Goal: Check status: Check status

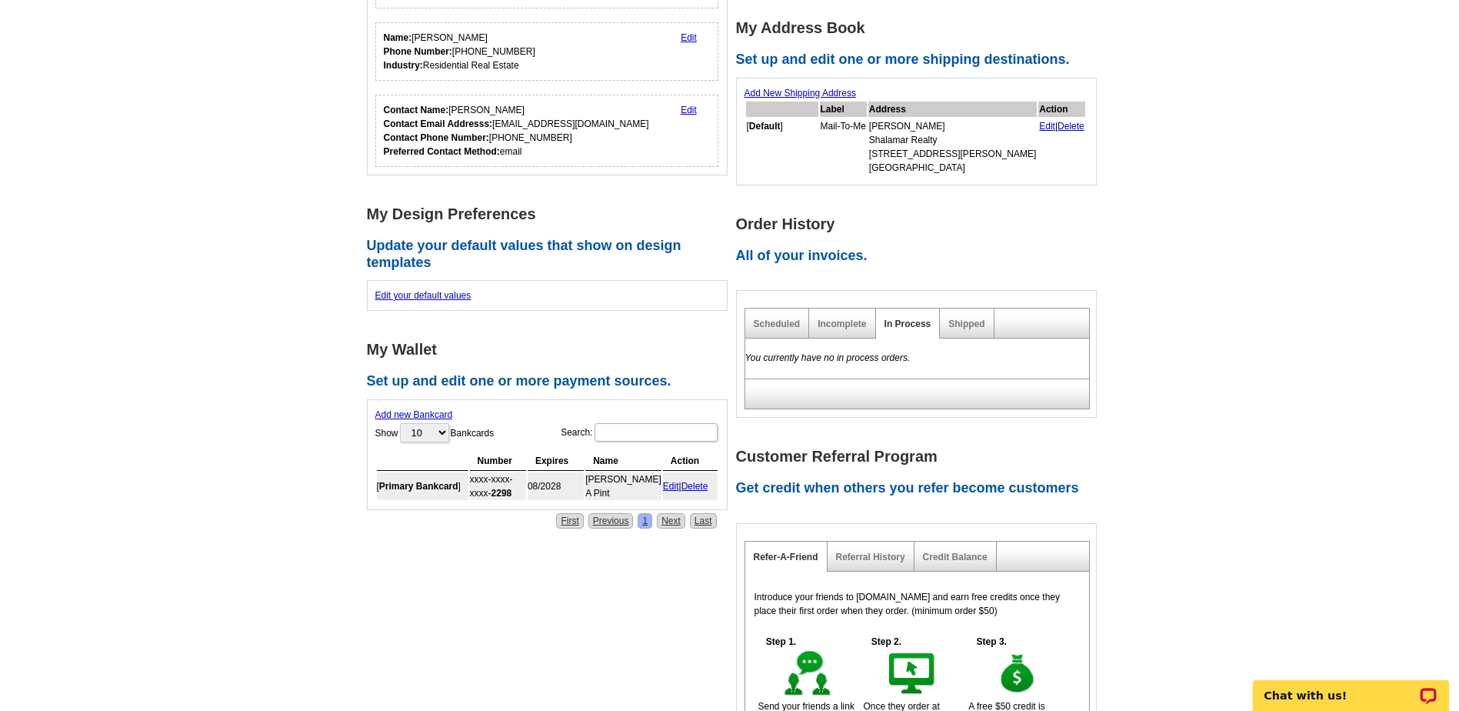
scroll to position [384, 0]
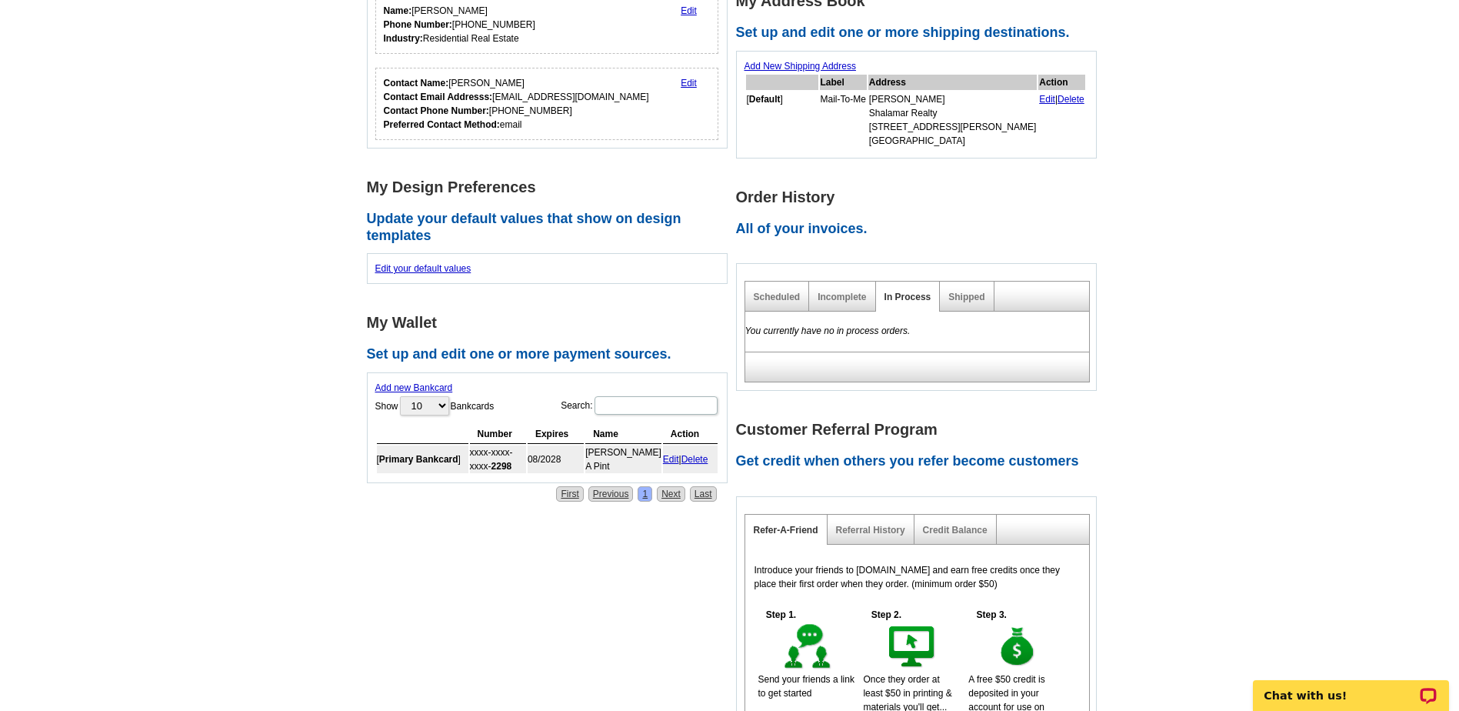
click at [958, 292] on div "Shipped" at bounding box center [967, 296] width 54 height 30
click at [968, 300] on link "Shipped" at bounding box center [966, 296] width 36 height 11
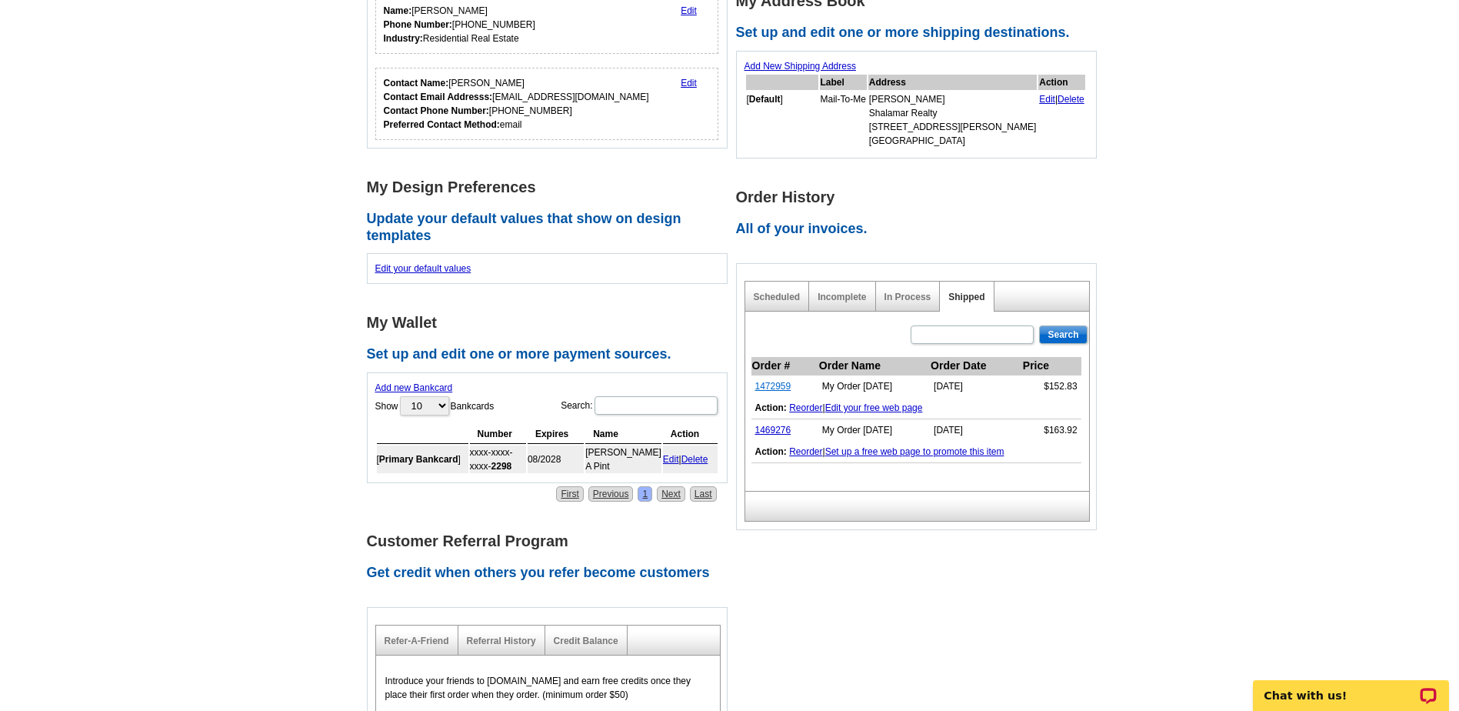
click at [767, 388] on link "1472959" at bounding box center [773, 386] width 36 height 11
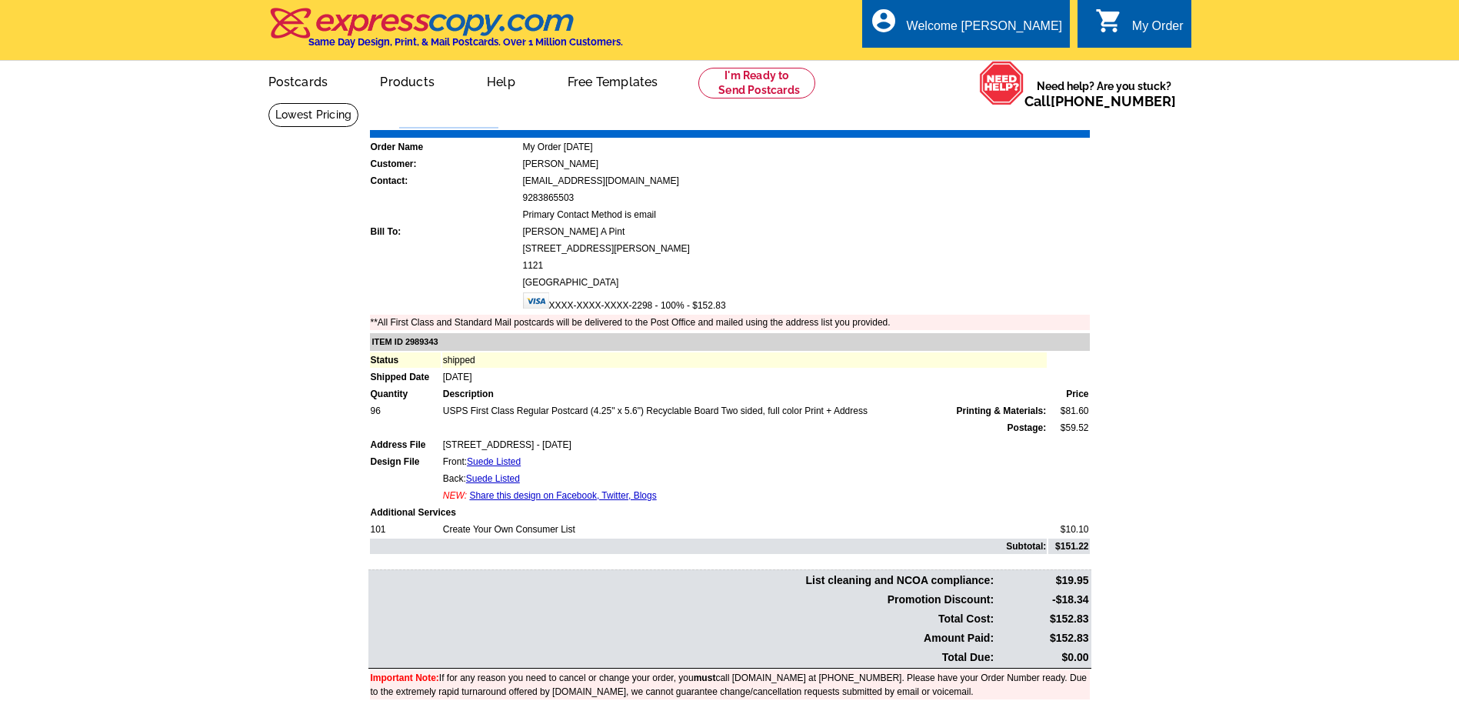
drag, startPoint x: 503, startPoint y: 115, endPoint x: 372, endPoint y: 122, distance: 131.0
click at [372, 122] on div "Order Number: 1472959 Download Invoice | Print Invoice" at bounding box center [729, 119] width 723 height 18
copy div "Order Number: 1472959"
